Goal: Use online tool/utility: Utilize a website feature to perform a specific function

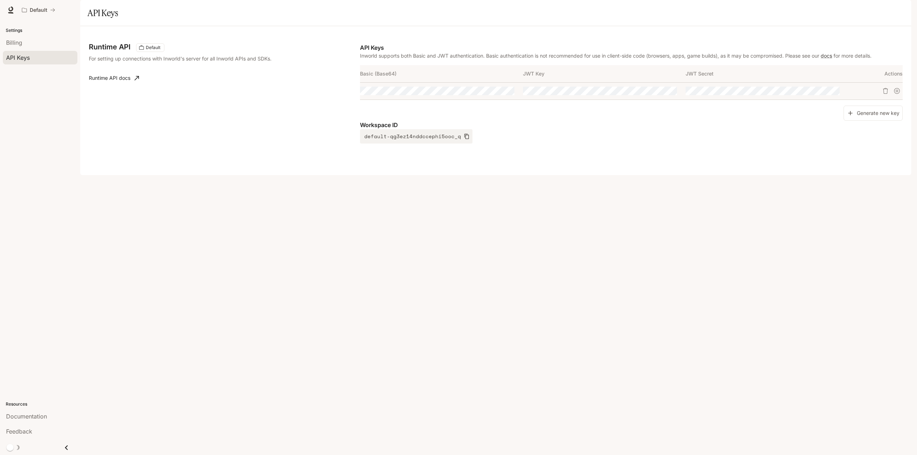
click at [226, 166] on div "Runtime API Default For setting up connections with Inworld's server for all In…" at bounding box center [496, 101] width 814 height 132
click at [27, 6] on button "Default" at bounding box center [39, 10] width 40 height 14
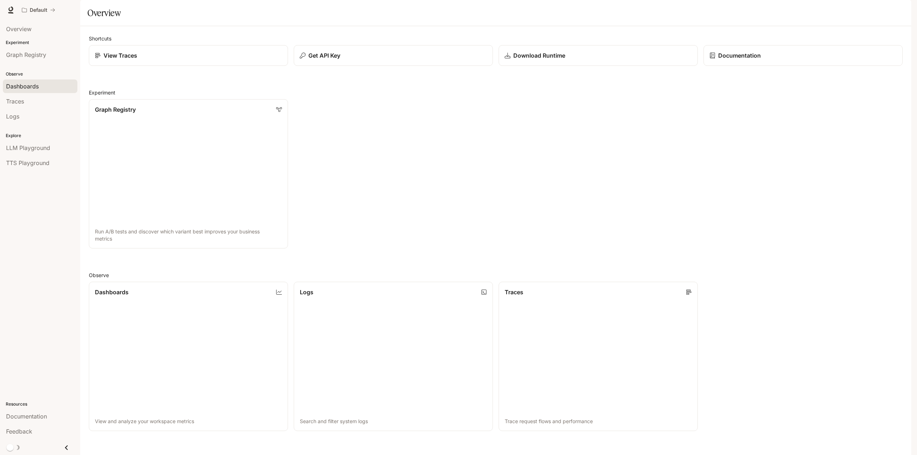
click at [20, 82] on span "Dashboards" at bounding box center [22, 86] width 33 height 9
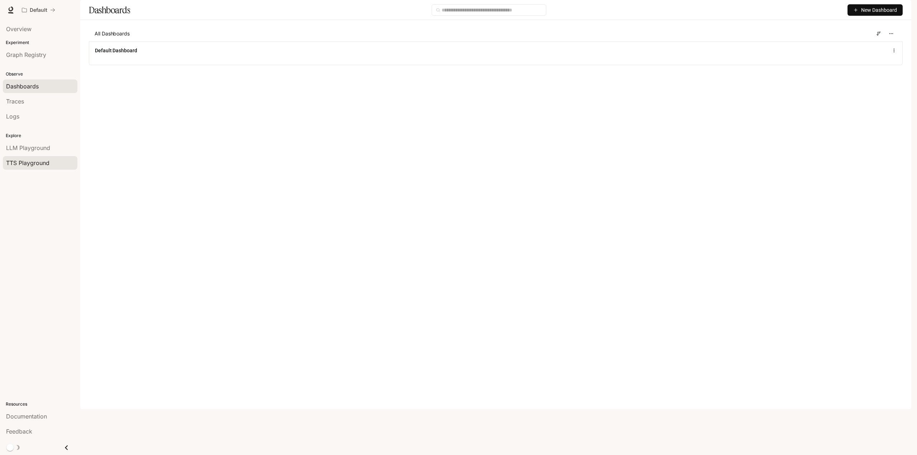
click at [25, 162] on span "TTS Playground" at bounding box center [27, 163] width 43 height 9
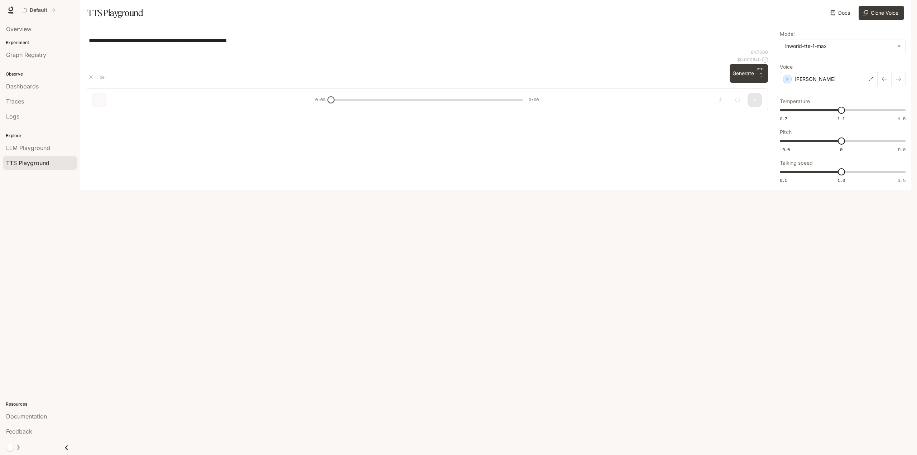
type textarea "**********"
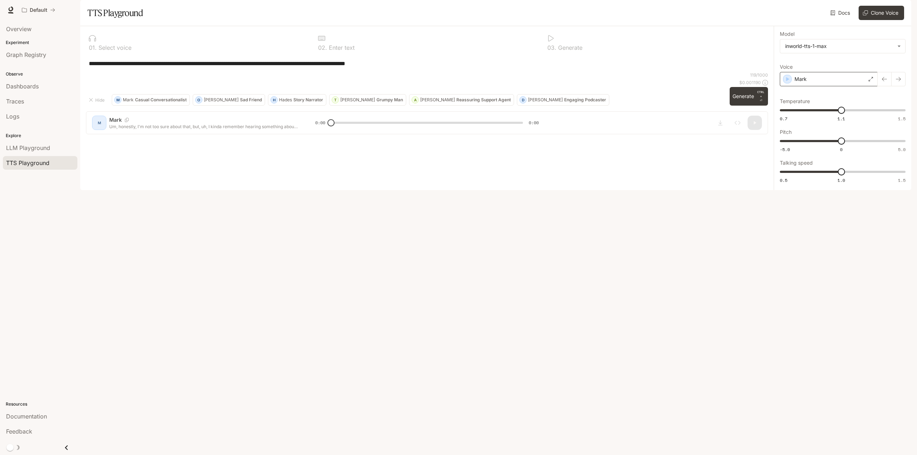
click at [853, 86] on div "Mark" at bounding box center [829, 79] width 98 height 14
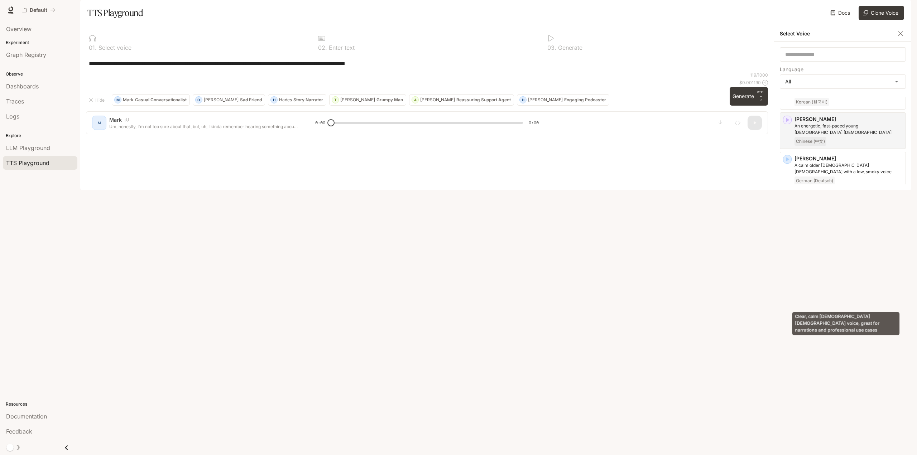
scroll to position [717, 0]
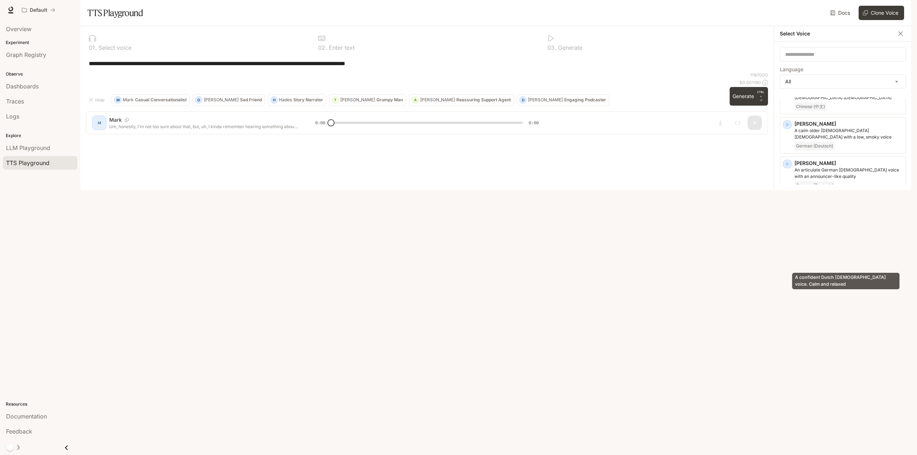
click at [830, 285] on p "A confident Dutch [DEMOGRAPHIC_DATA] voice. Calm and relaxed" at bounding box center [849, 291] width 108 height 13
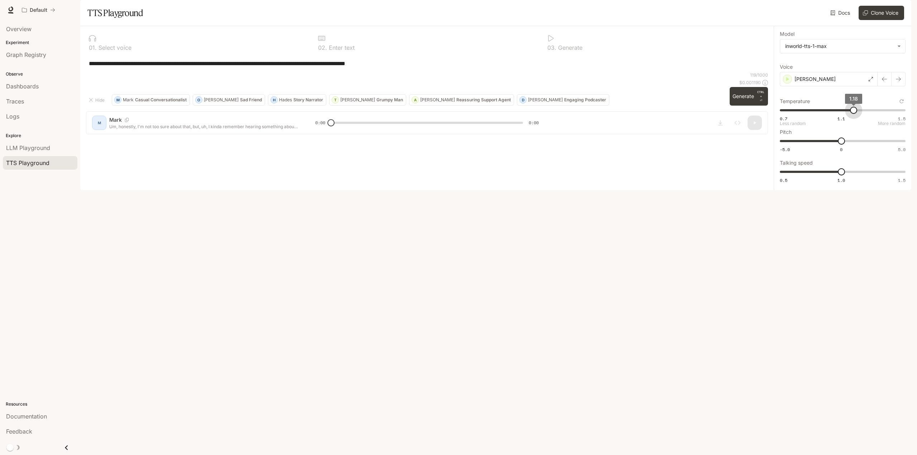
type input "****"
click at [850, 114] on span "1.18" at bounding box center [853, 110] width 7 height 7
type input "*"
click at [850, 176] on span "1.1" at bounding box center [853, 171] width 7 height 7
click at [519, 5] on div "Default" at bounding box center [433, 10] width 829 height 14
